Goal: Navigation & Orientation: Understand site structure

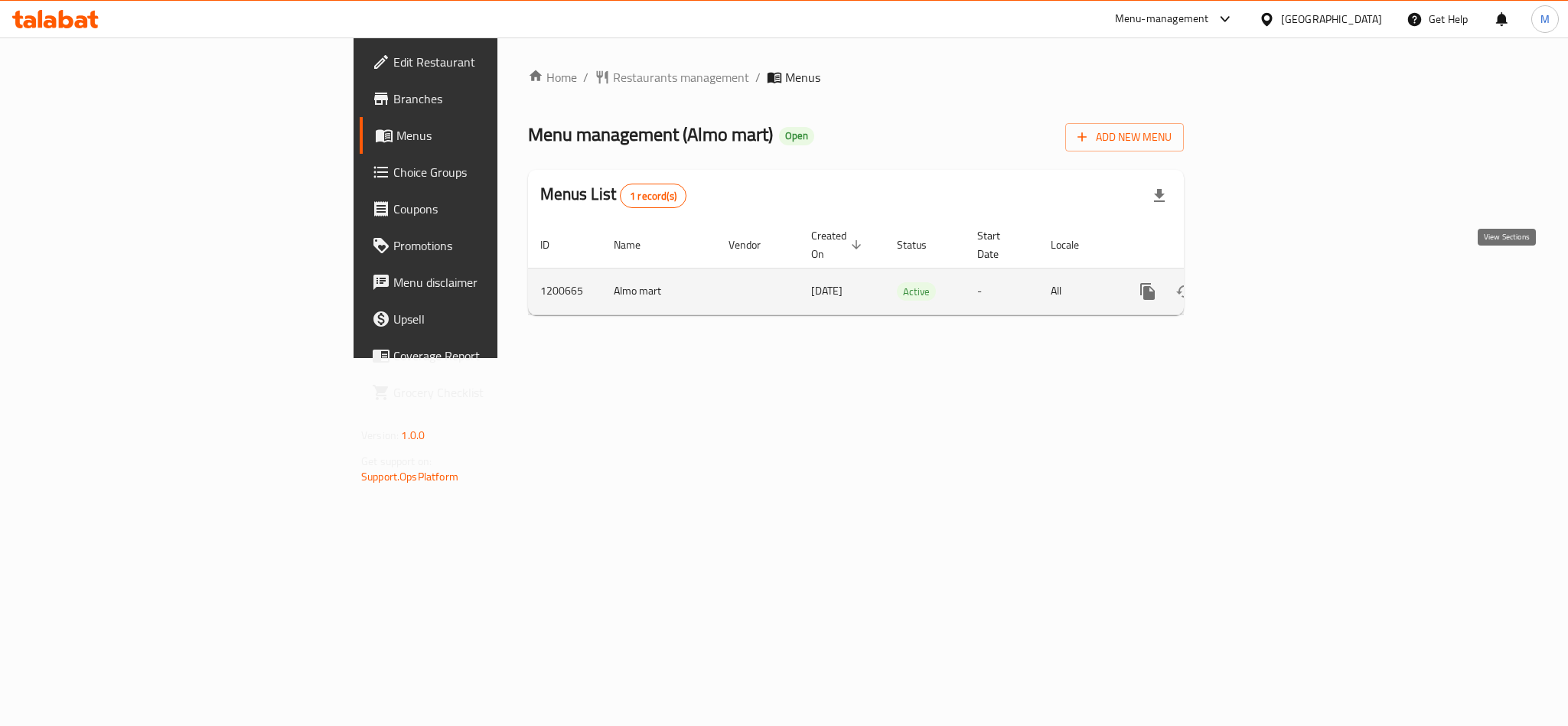
click at [1267, 283] on icon "enhanced table" at bounding box center [1259, 292] width 19 height 19
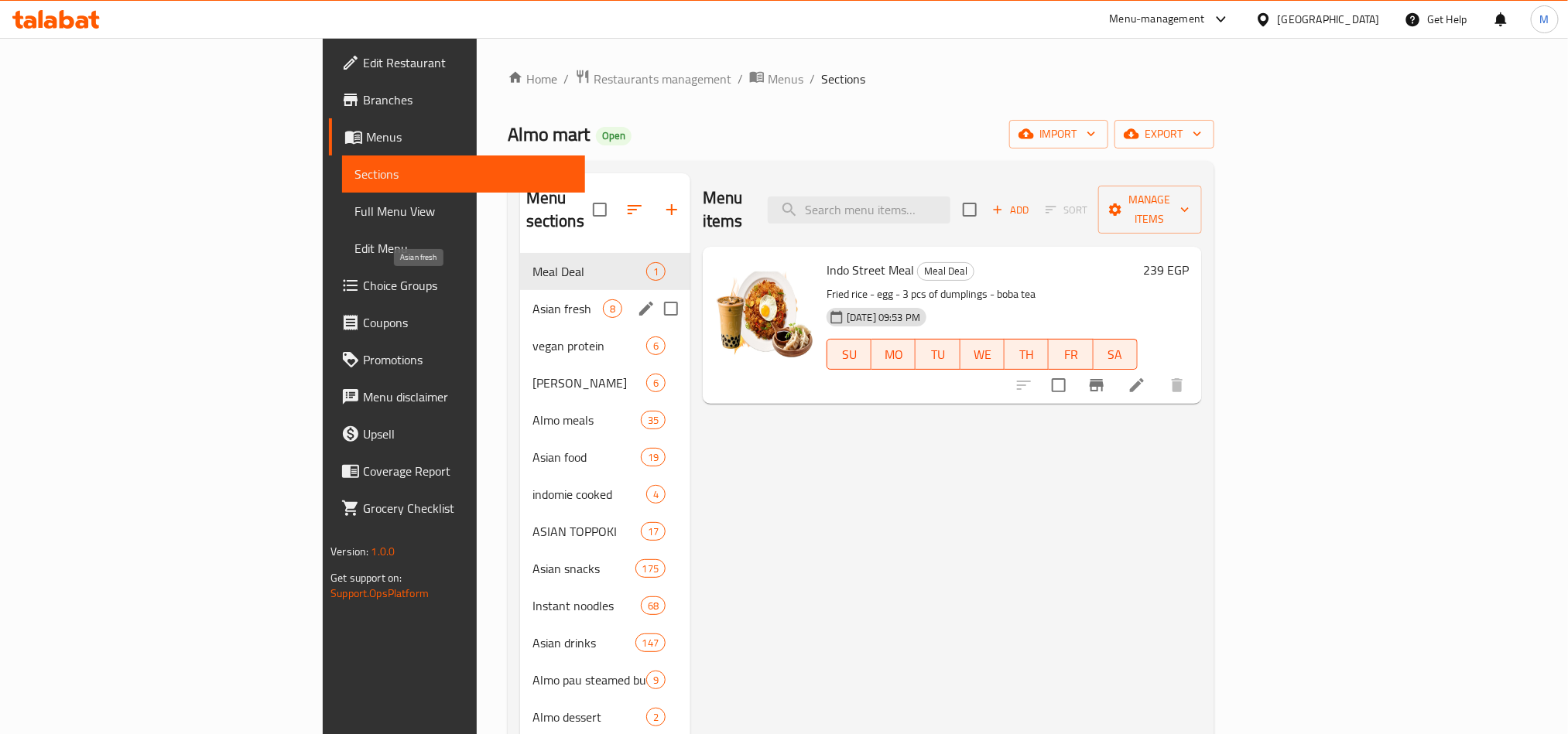
click at [532, 299] on span "Asian fresh" at bounding box center [567, 309] width 70 height 19
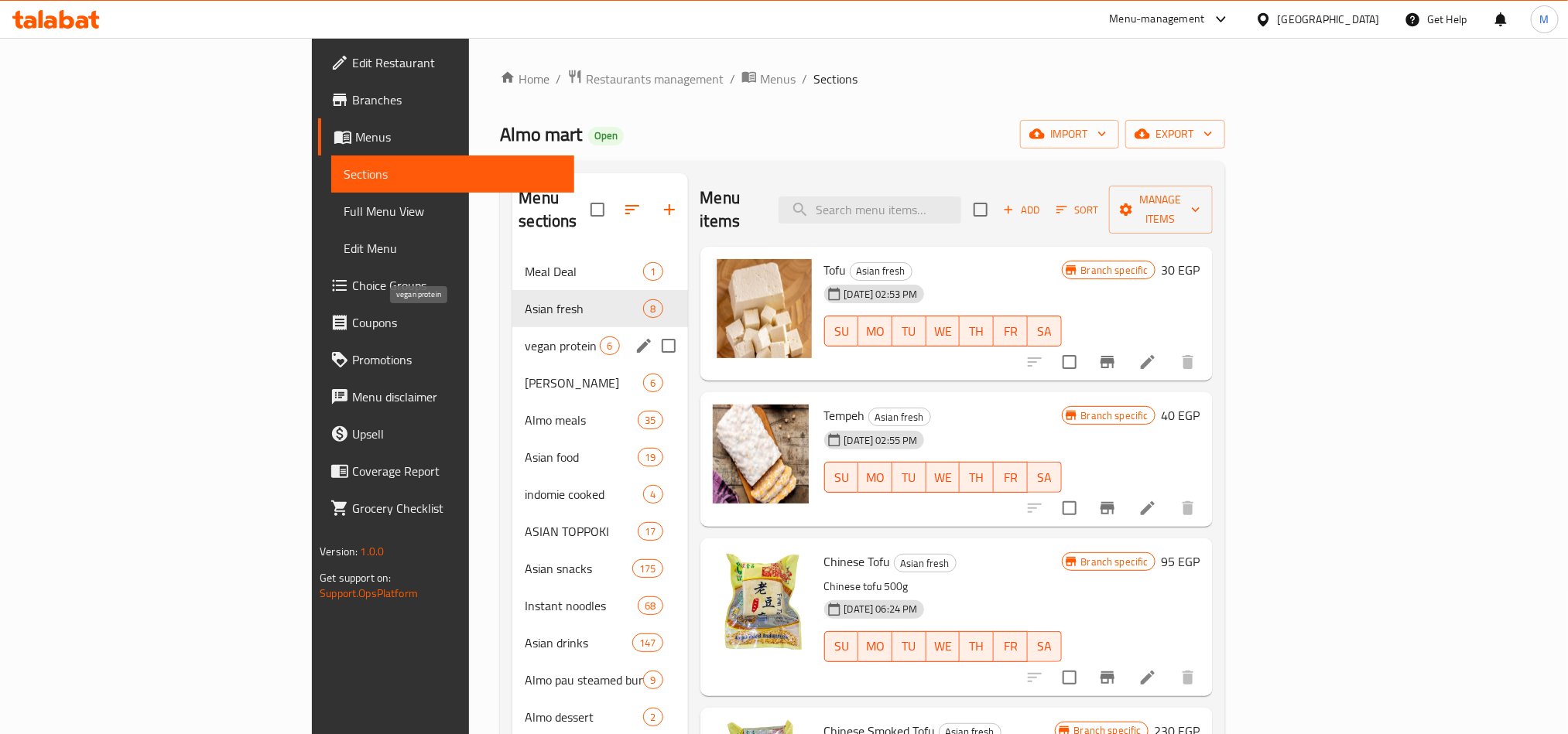
click at [525, 336] on span "vegan protein" at bounding box center [562, 346] width 75 height 19
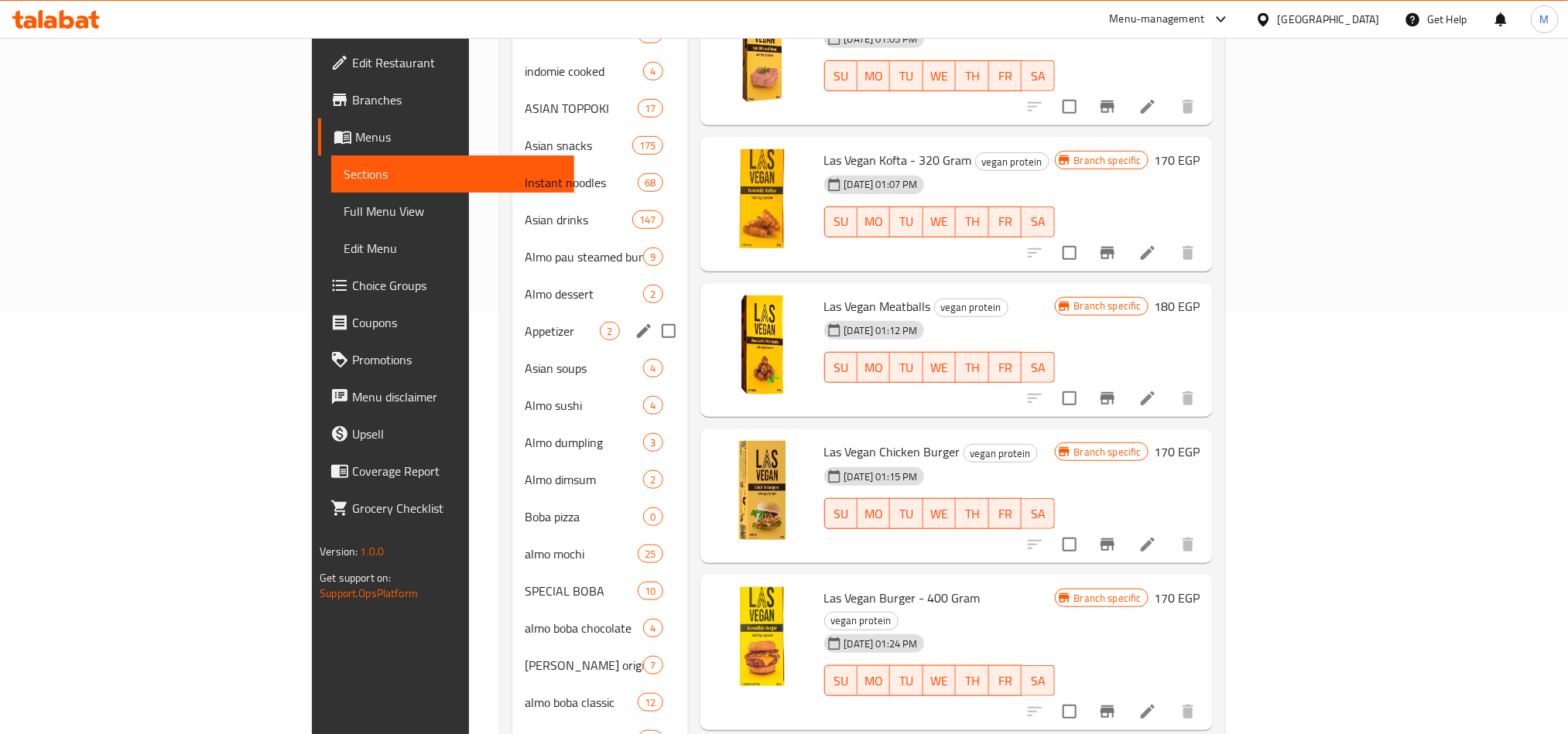
scroll to position [464, 0]
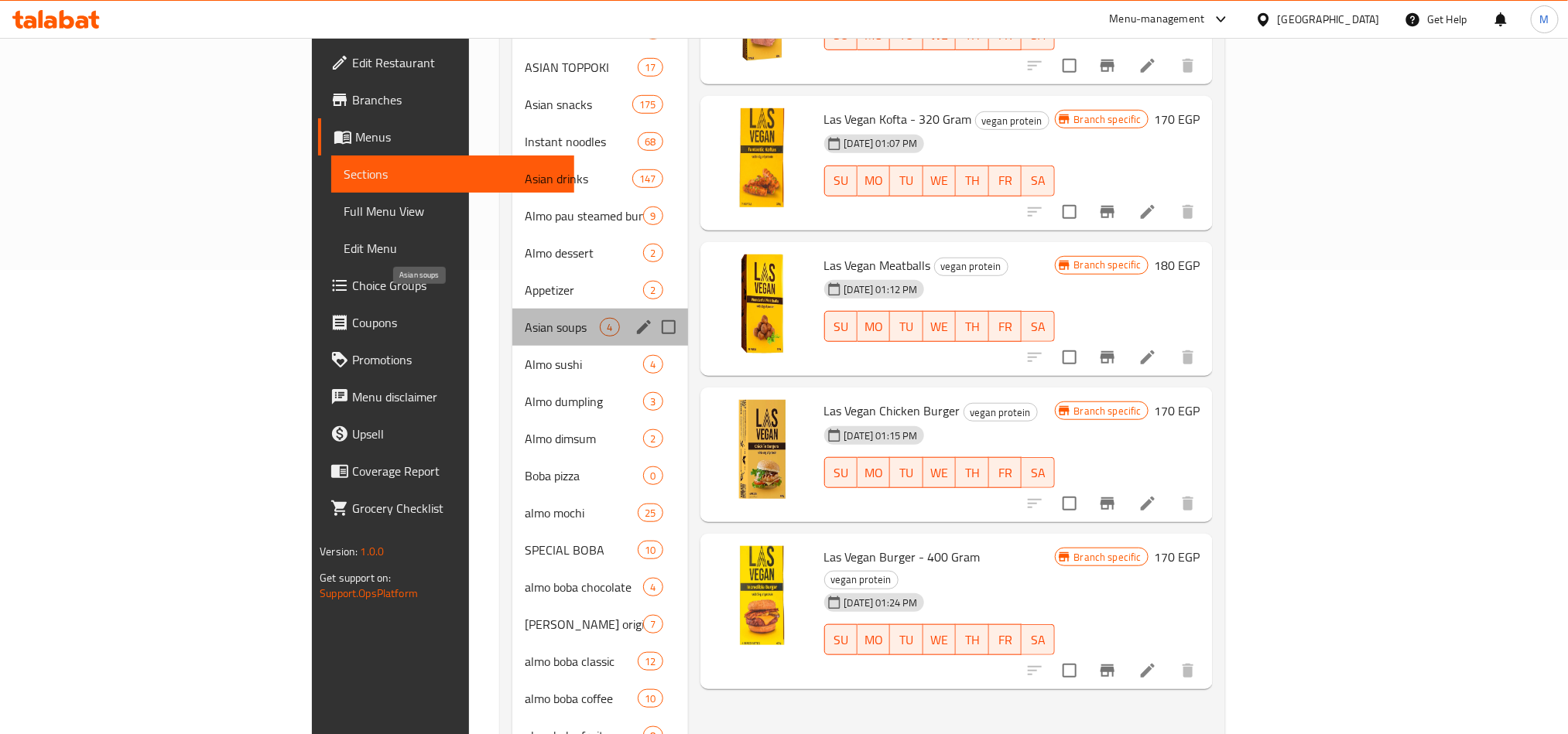
click at [525, 318] on span "Asian soups" at bounding box center [562, 328] width 75 height 19
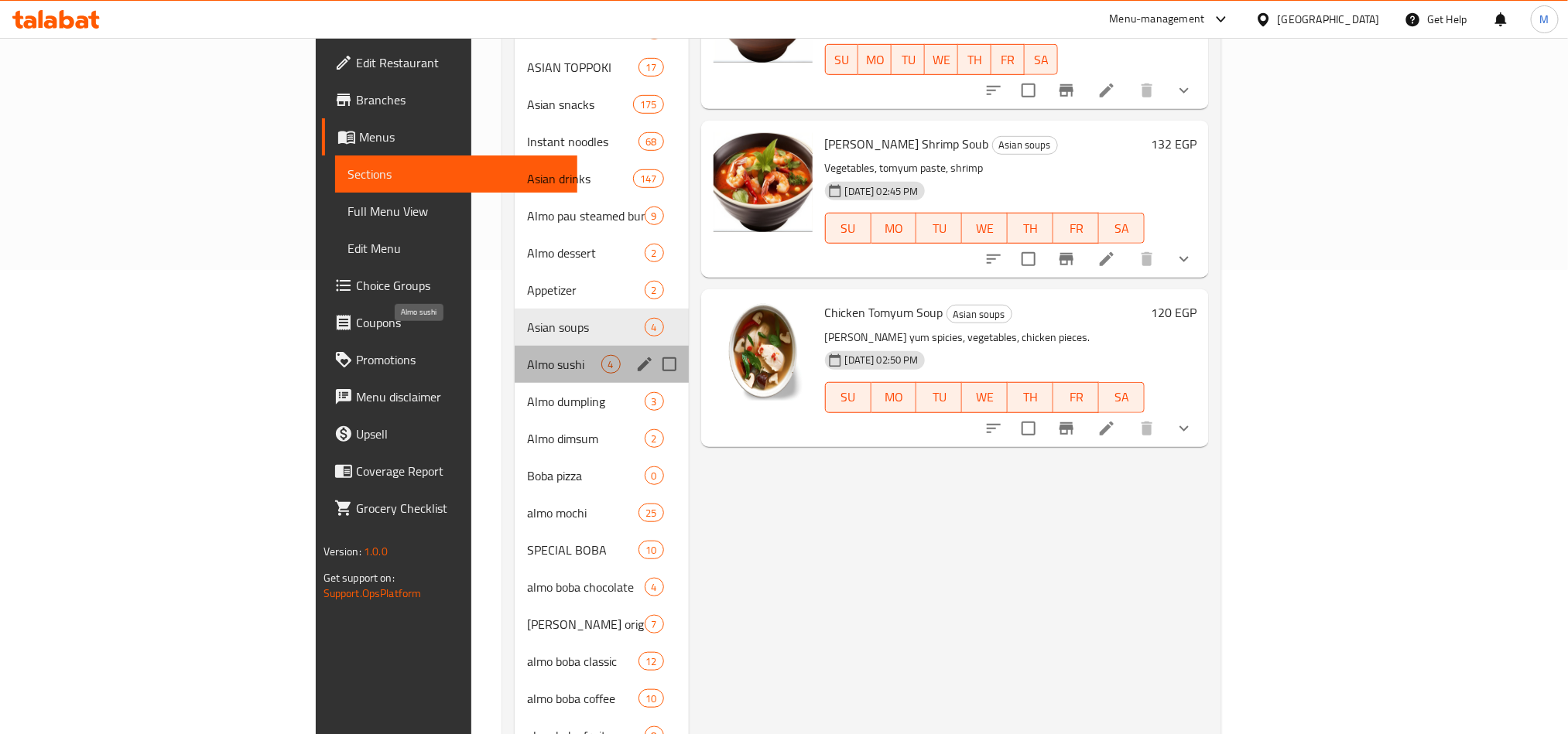
click at [527, 355] on span "Almo sushi" at bounding box center [563, 365] width 73 height 19
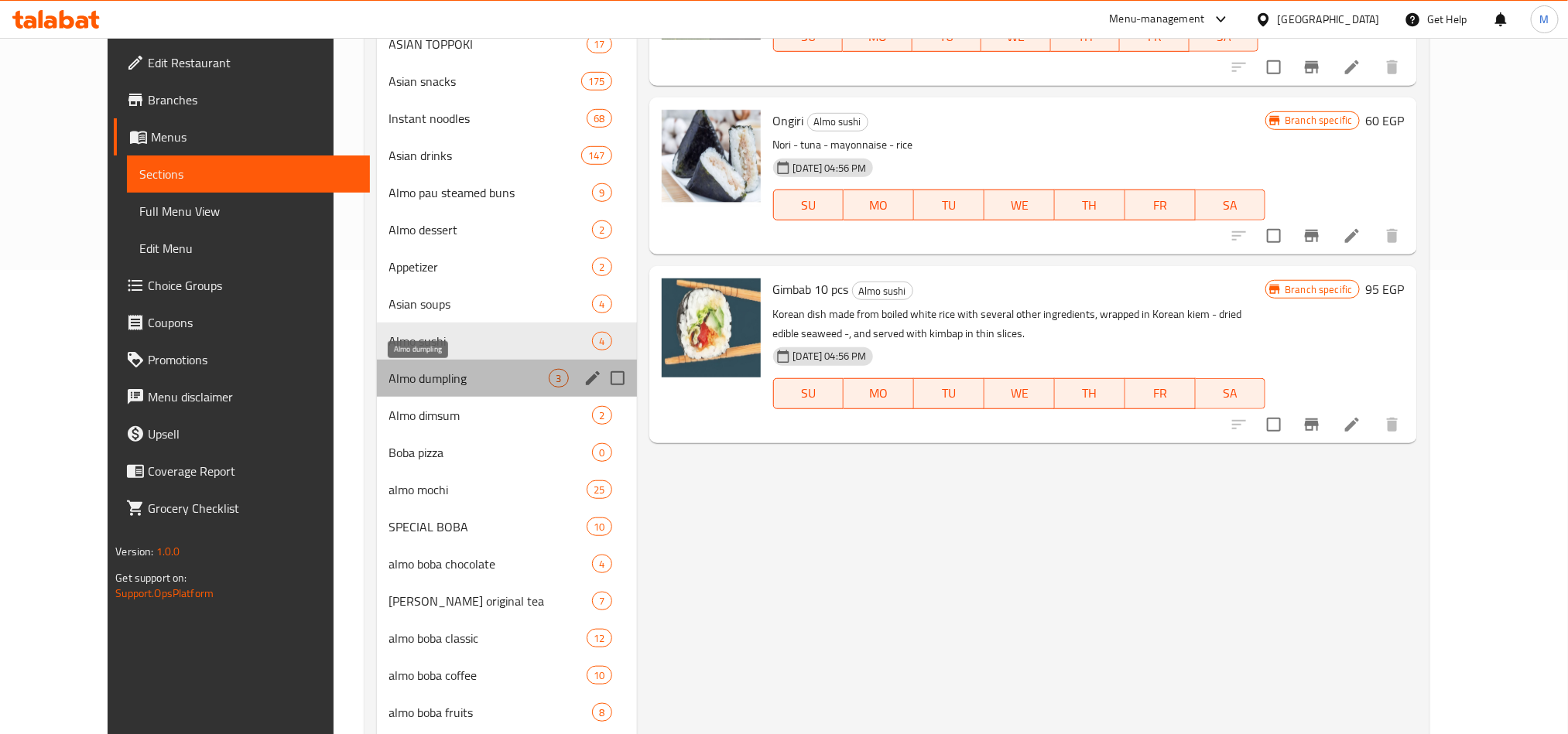
click at [402, 385] on span "Almo dumpling" at bounding box center [469, 379] width 160 height 19
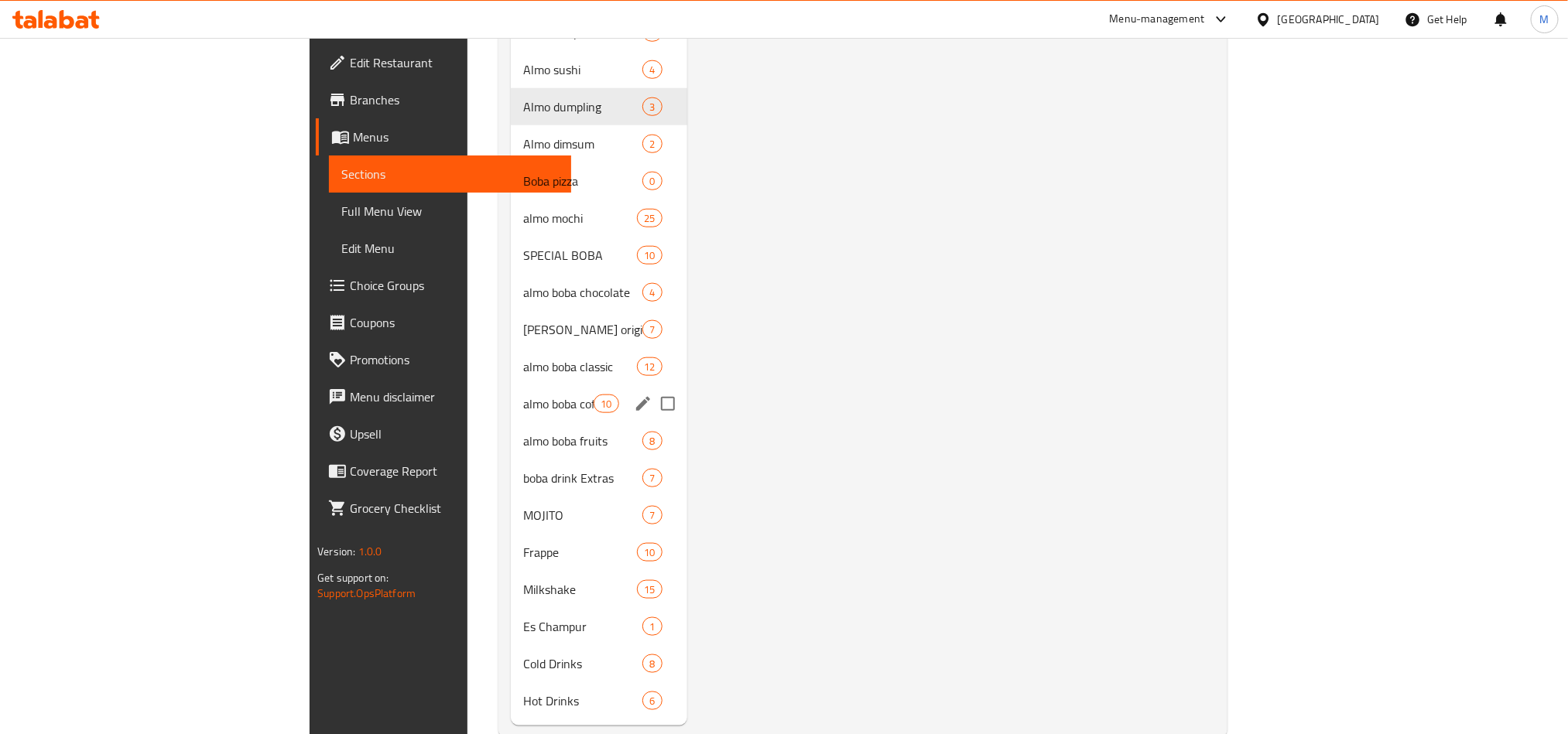
scroll to position [769, 0]
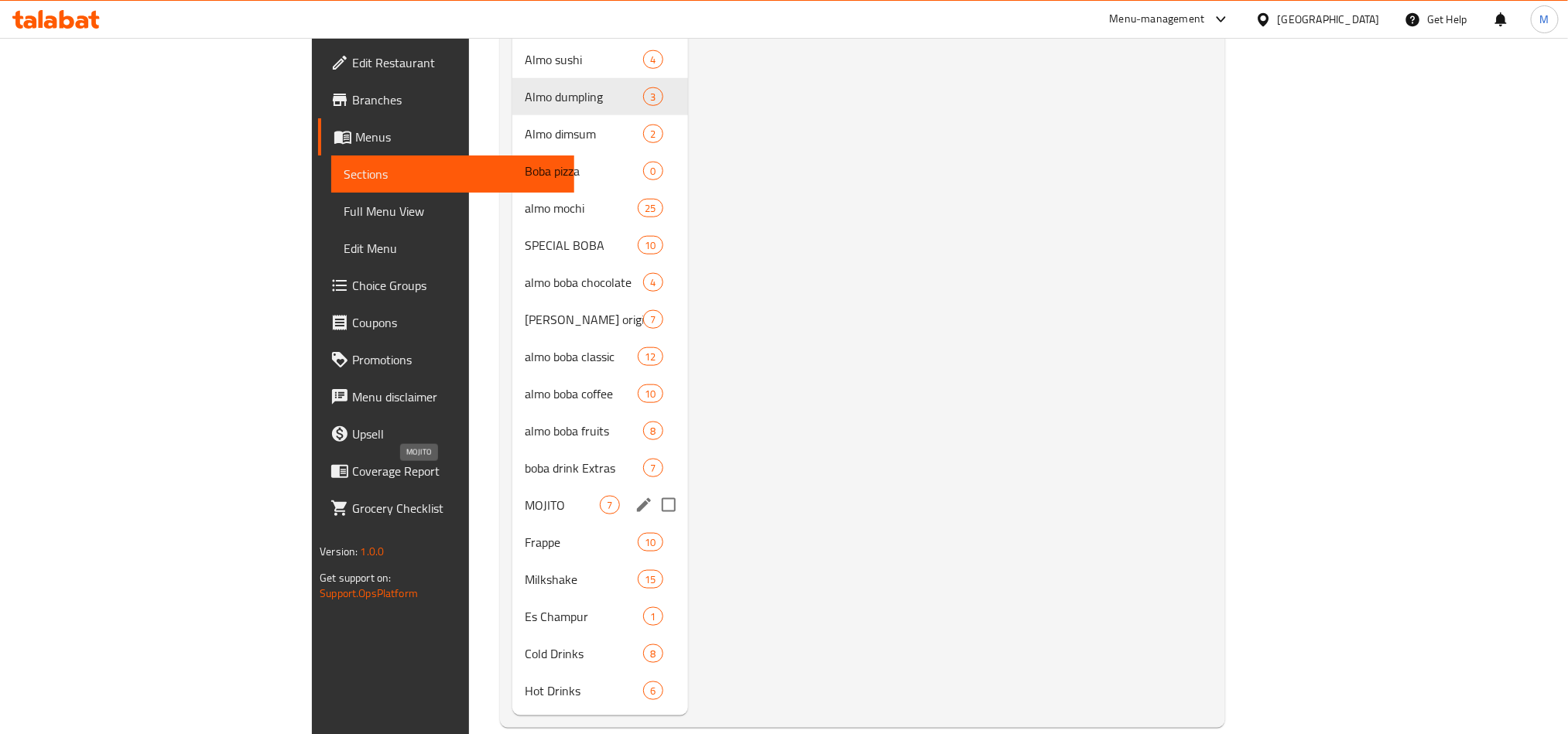
click at [525, 496] on span "MOJITO" at bounding box center [562, 505] width 75 height 19
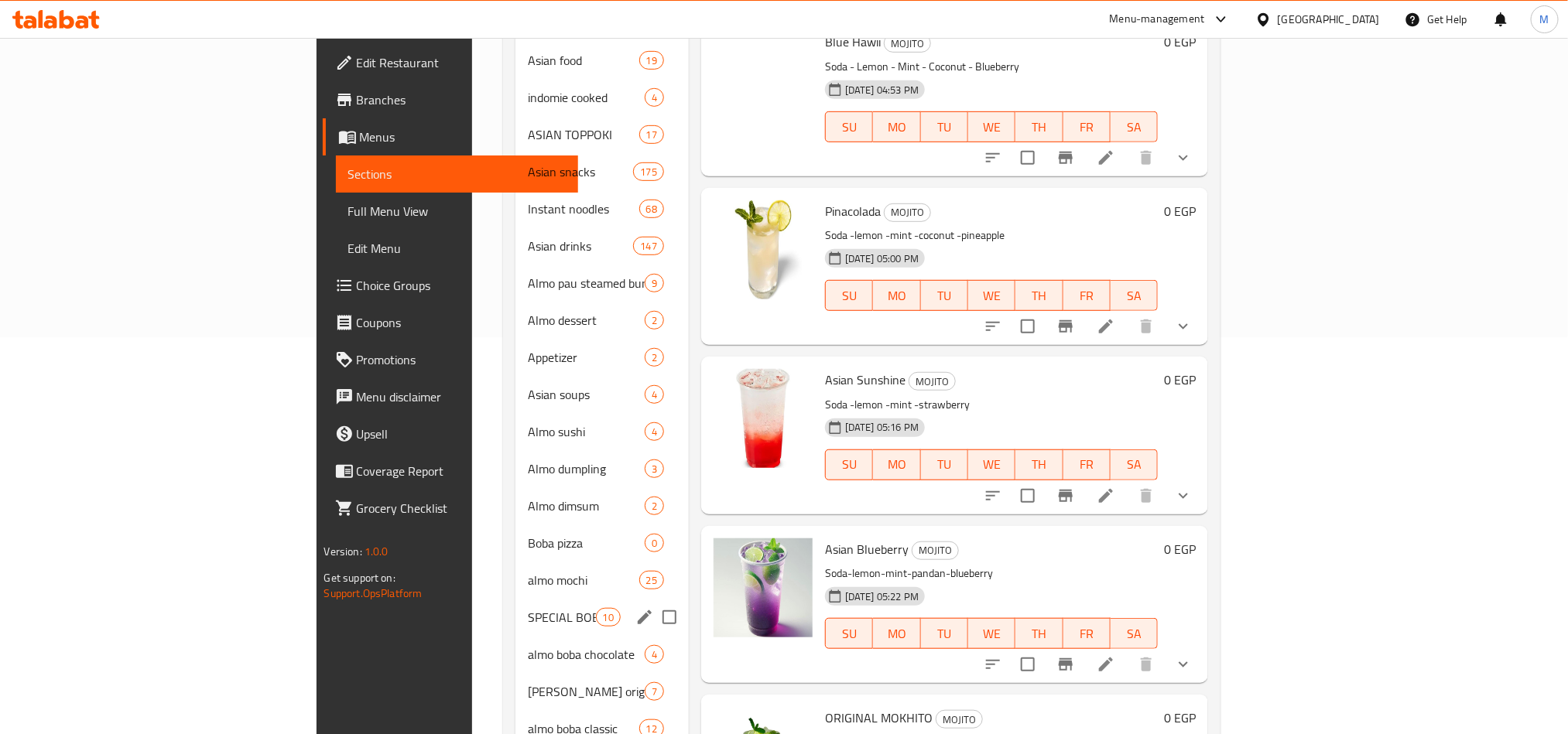
scroll to position [305, 0]
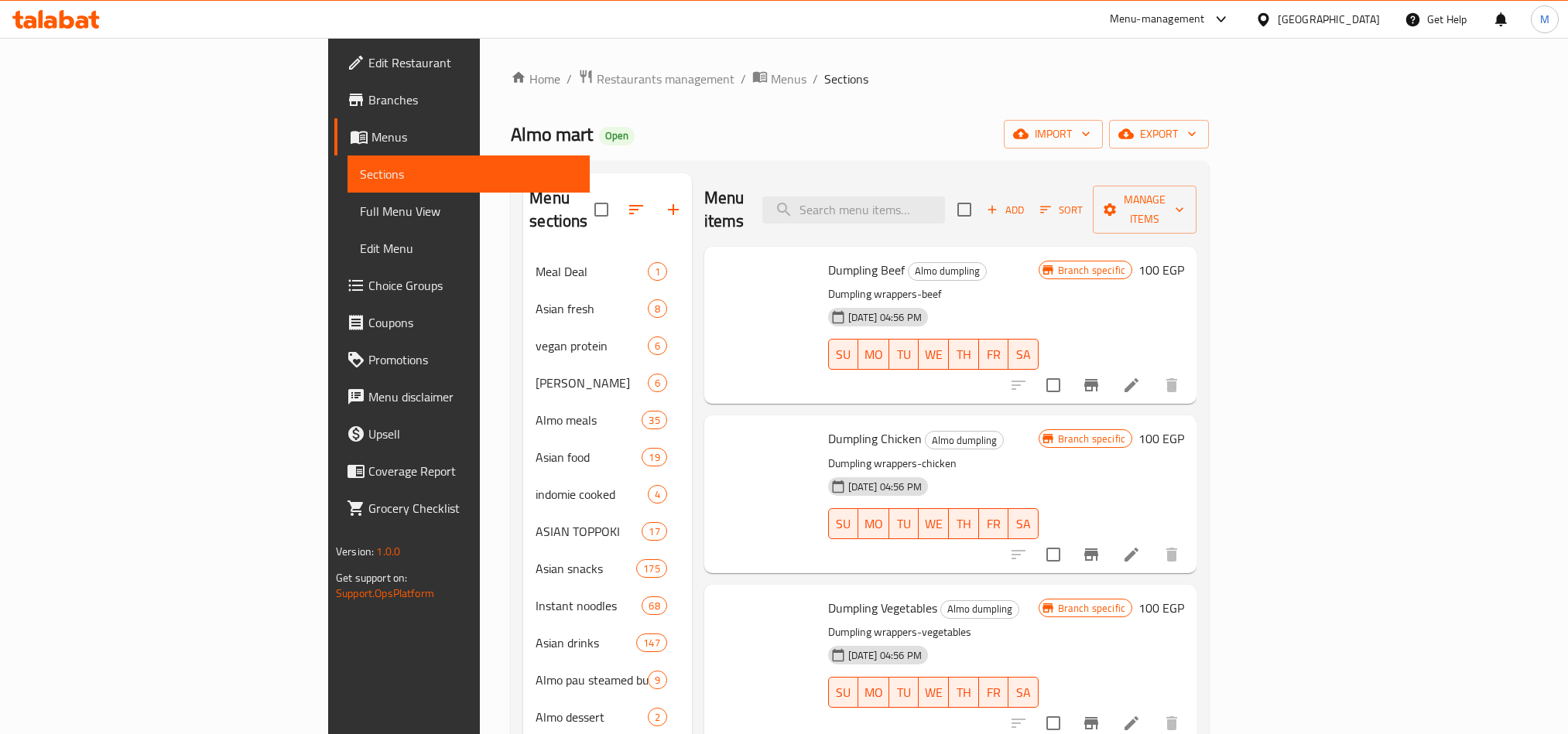
scroll to position [769, 0]
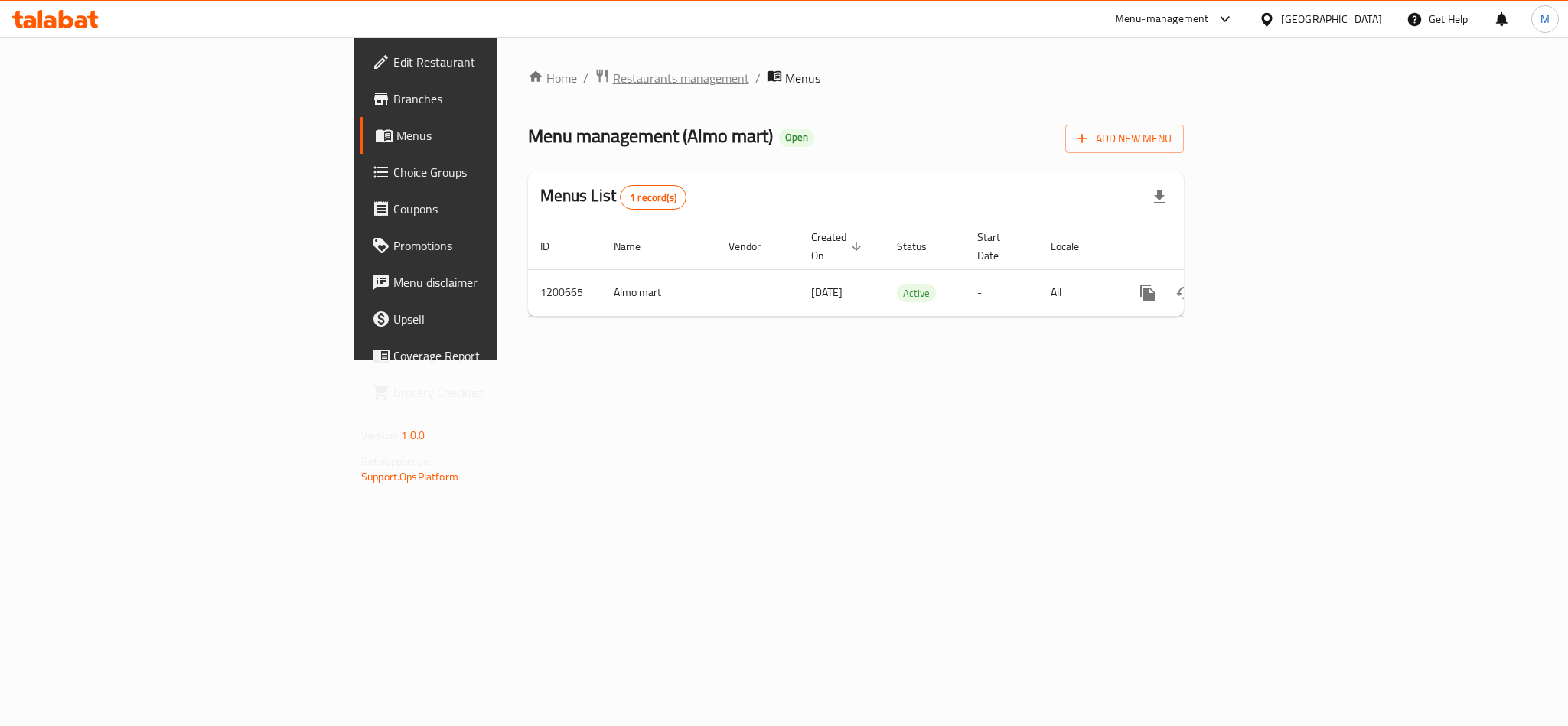
click at [613, 74] on span "Restaurants management" at bounding box center [681, 78] width 136 height 19
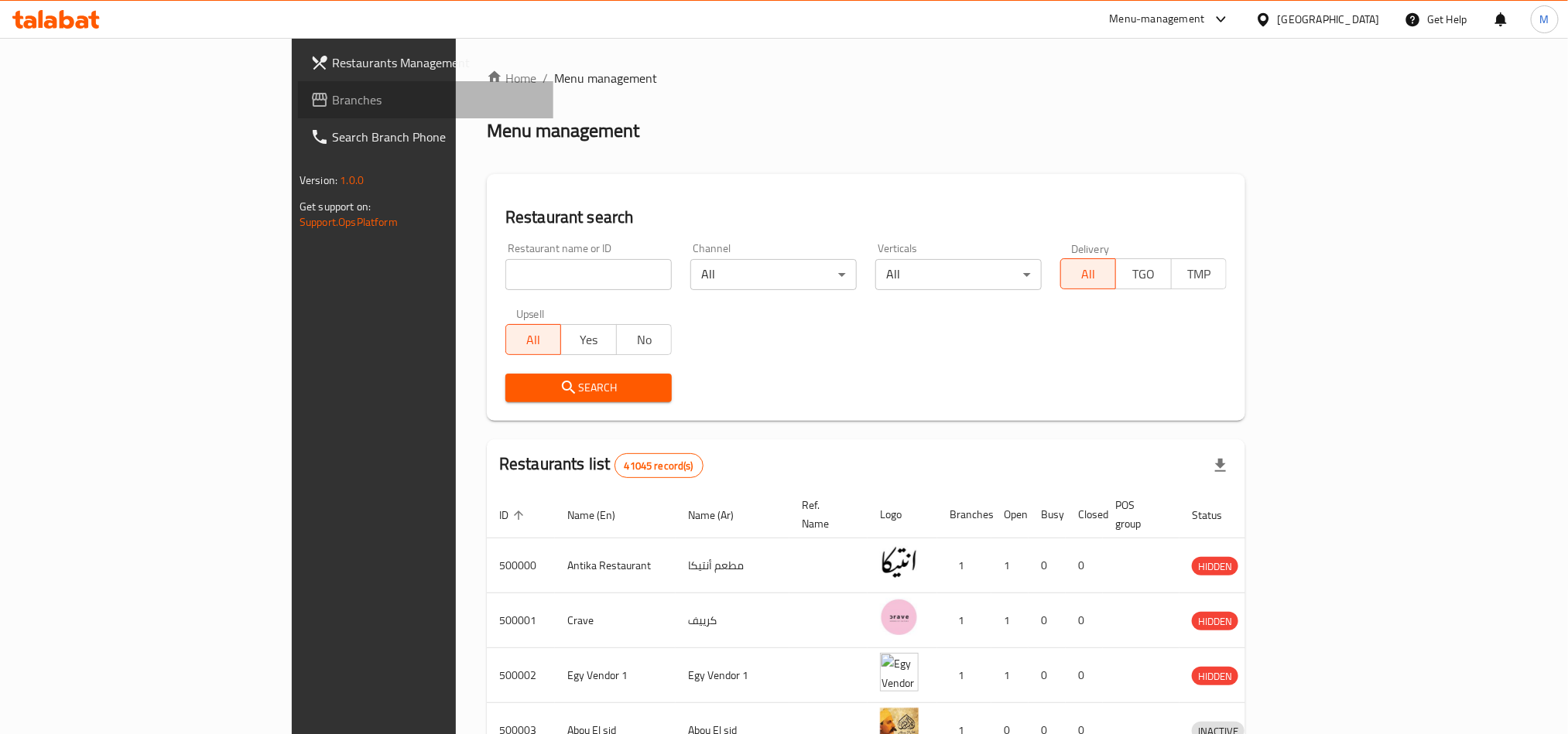
click at [332, 91] on span "Branches" at bounding box center [436, 100] width 209 height 19
